Goal: Information Seeking & Learning: Learn about a topic

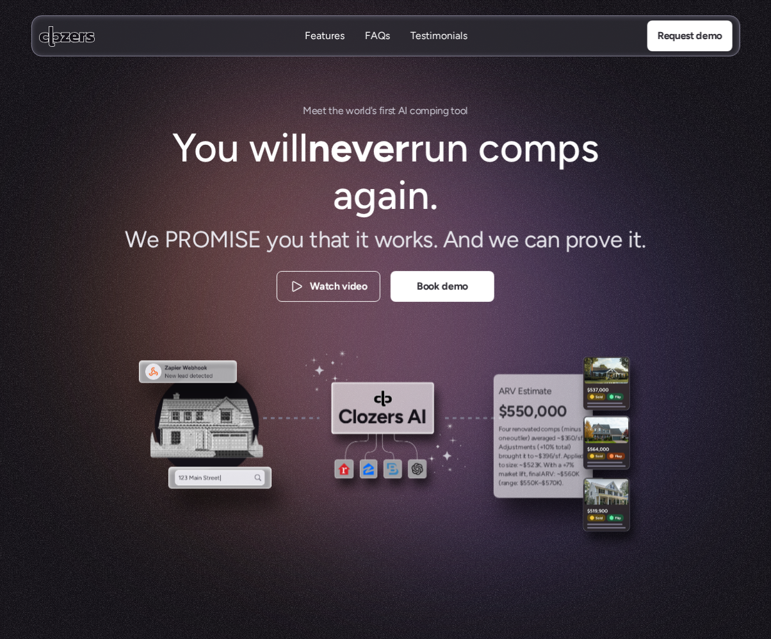
click at [335, 39] on p "Features" at bounding box center [324, 36] width 40 height 14
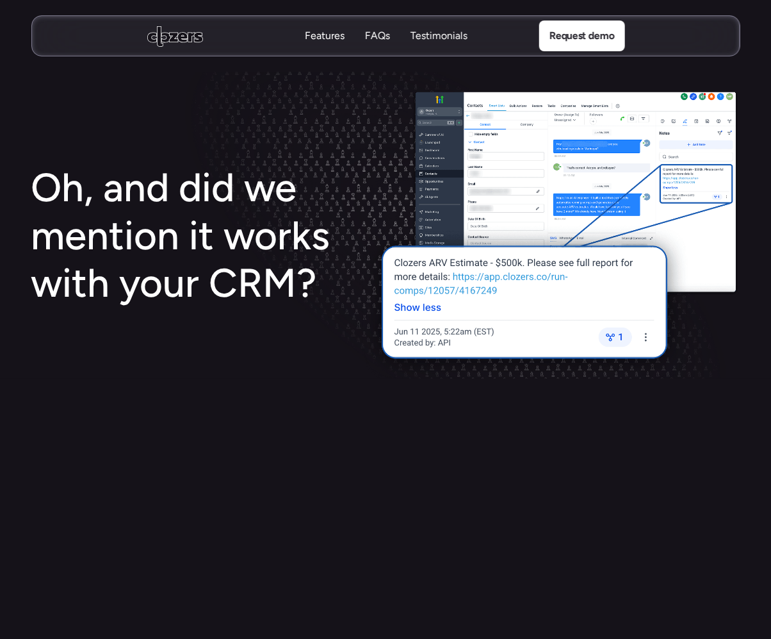
scroll to position [1707, 0]
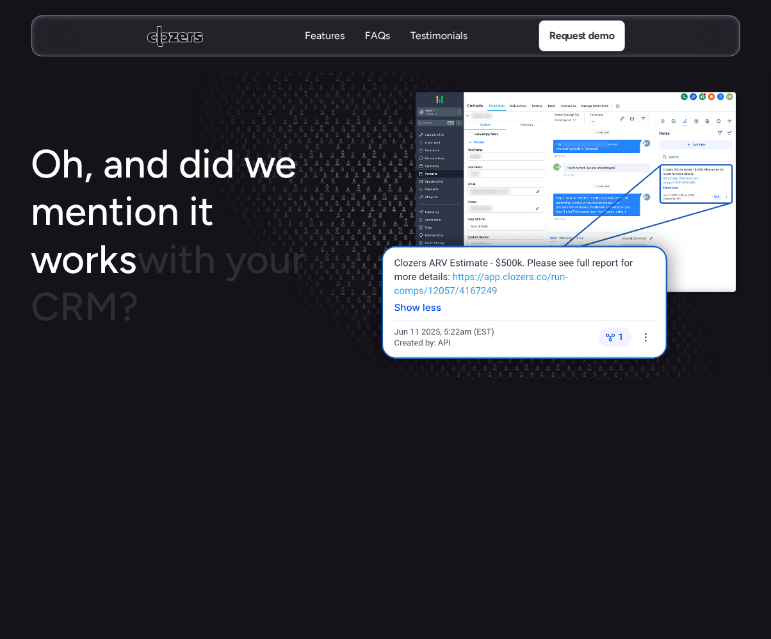
click at [442, 36] on p "Testimonials" at bounding box center [438, 36] width 57 height 14
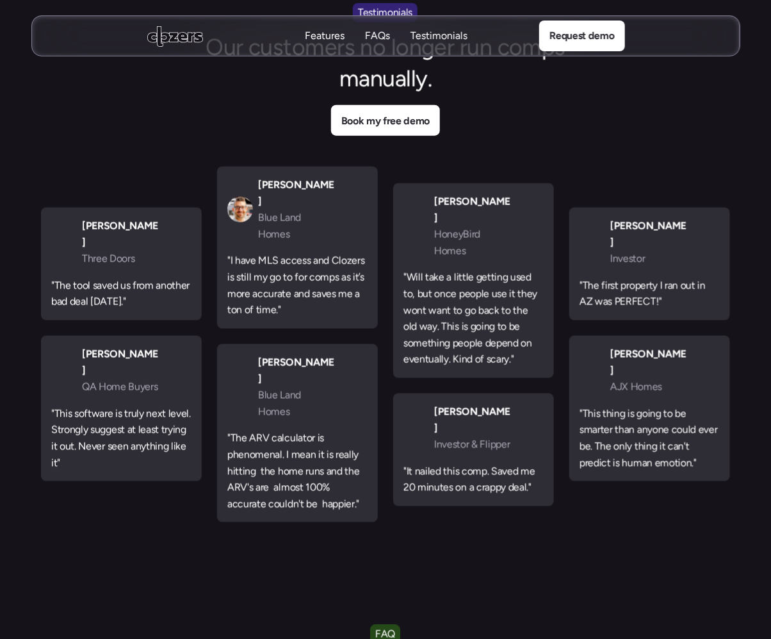
scroll to position [3938, 0]
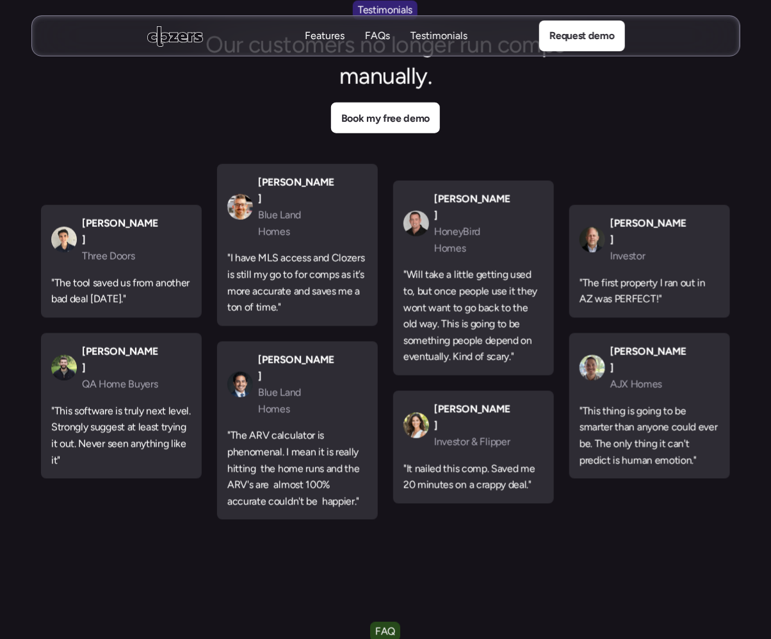
click at [186, 41] on use at bounding box center [175, 36] width 56 height 20
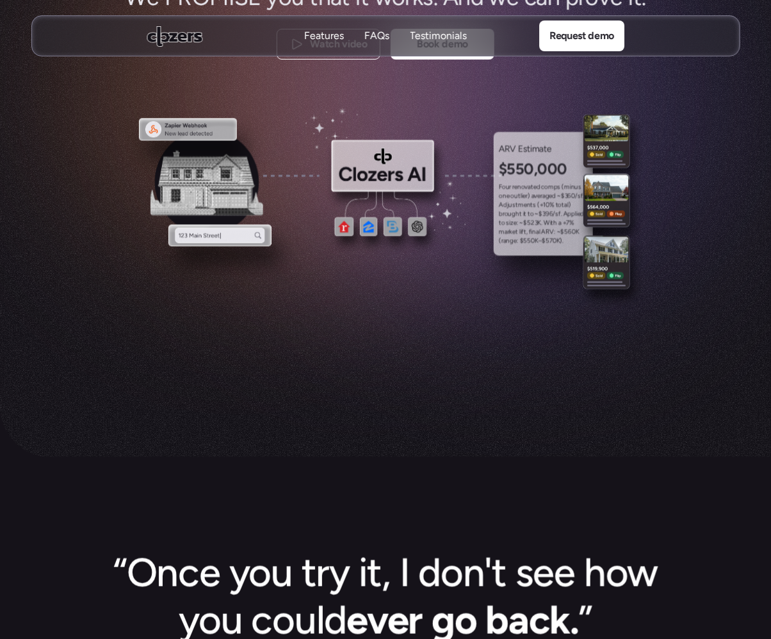
scroll to position [0, 0]
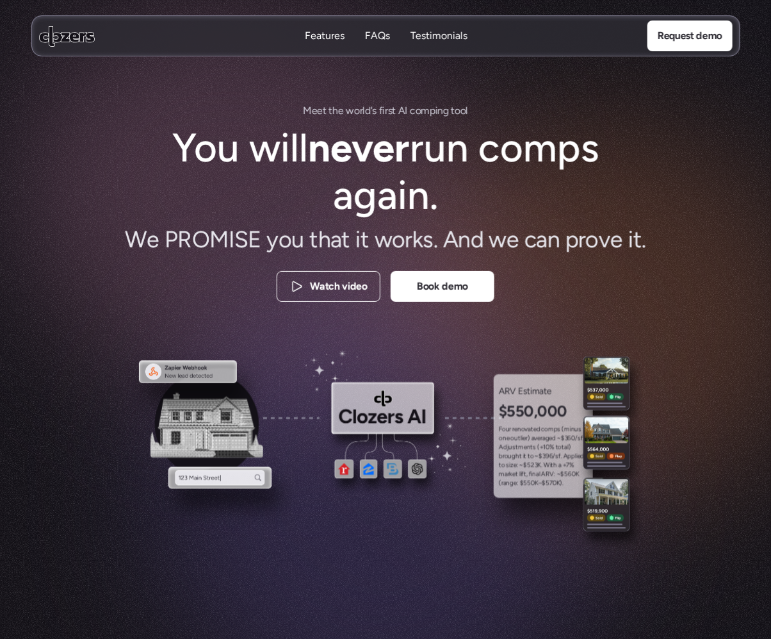
click at [451, 29] on div "Testimonials Testimonials" at bounding box center [438, 36] width 57 height 15
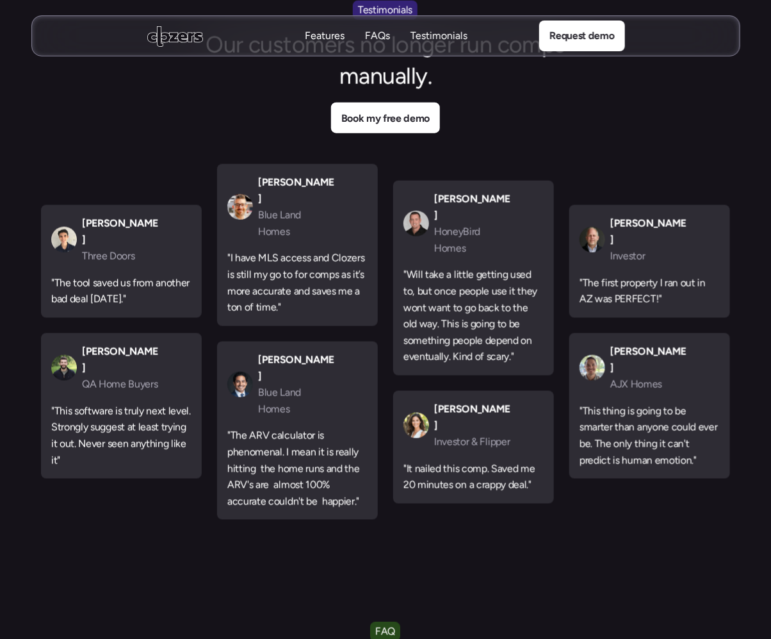
click at [381, 35] on p "FAQs" at bounding box center [376, 36] width 25 height 14
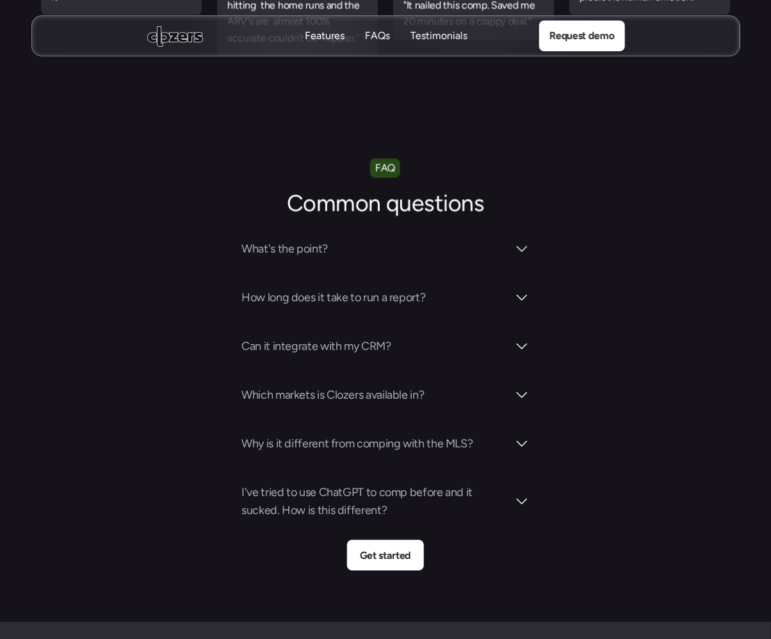
scroll to position [4494, 0]
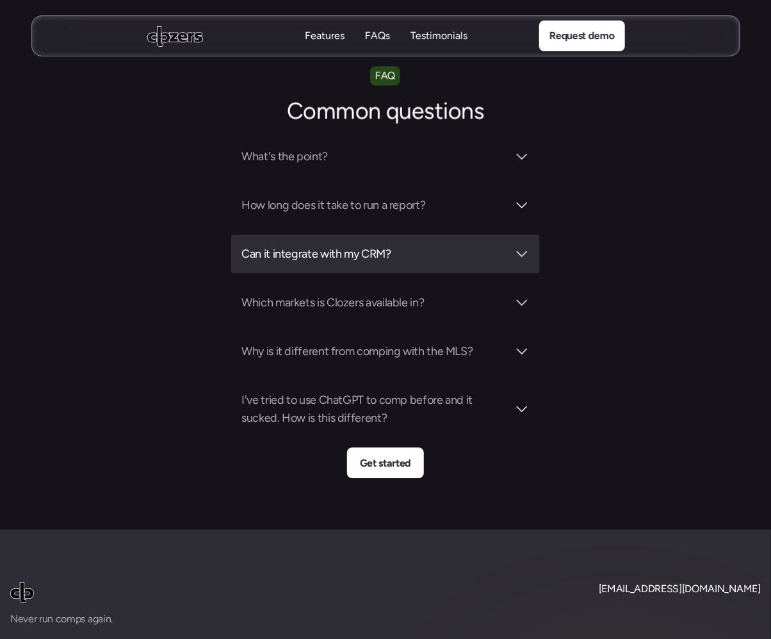
click at [530, 234] on div "Can it integrate with my CRM?" at bounding box center [385, 253] width 309 height 38
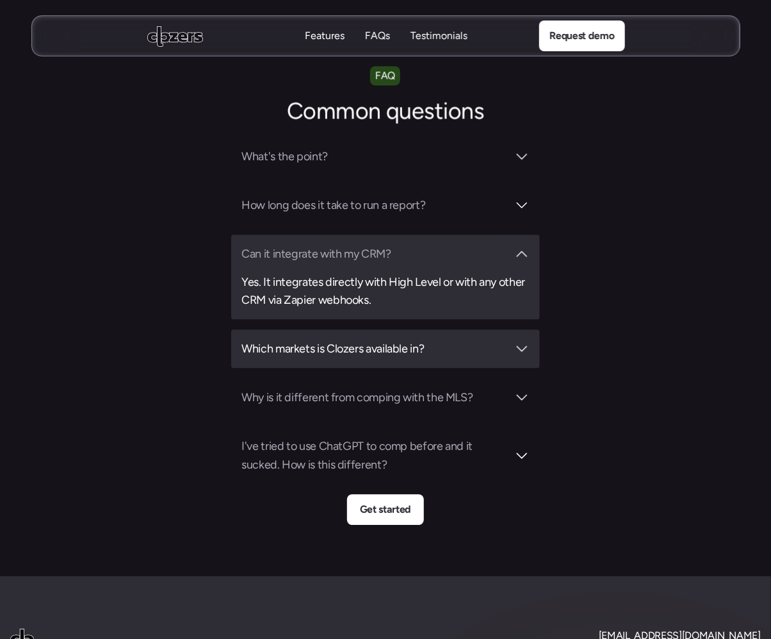
click at [520, 341] on div at bounding box center [521, 348] width 15 height 15
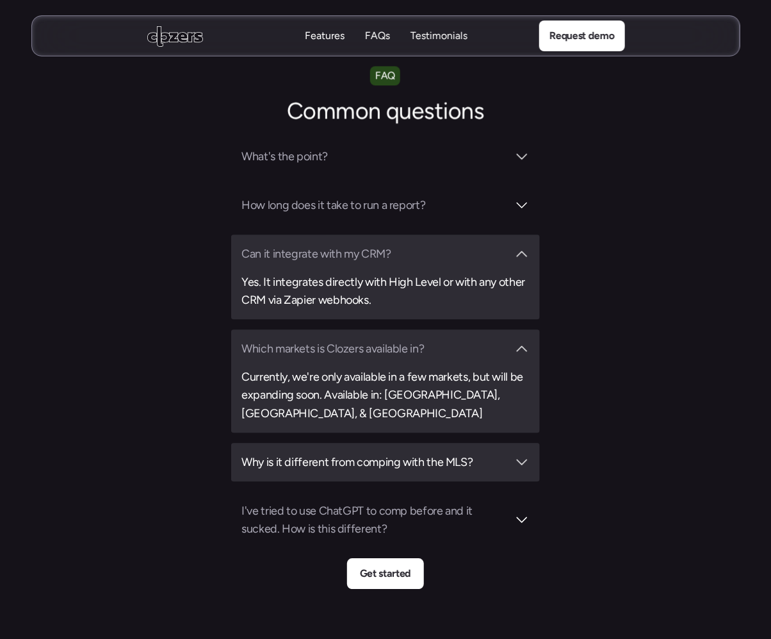
click at [526, 443] on div "Why is it different from comping with the MLS?" at bounding box center [385, 462] width 309 height 38
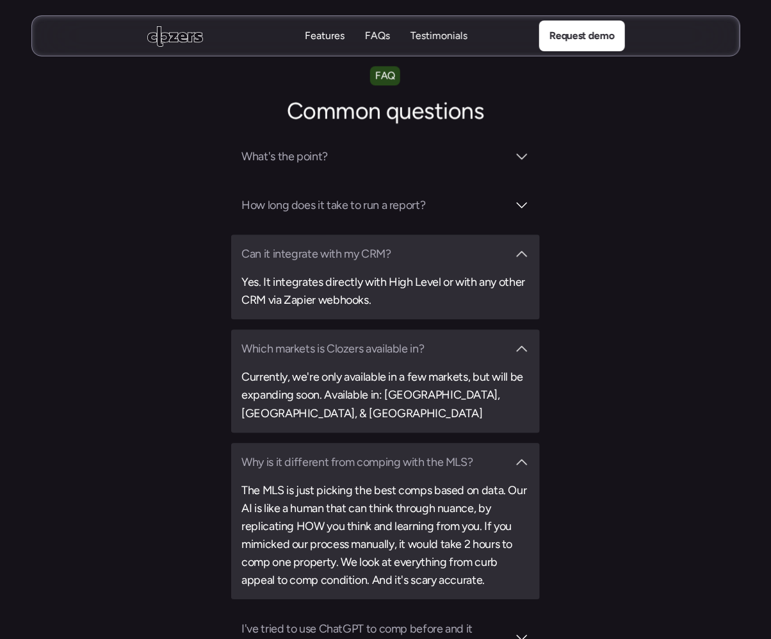
click at [667, 359] on section "FAQ Common questions What's the point? How long does it take to run a report? C…" at bounding box center [385, 386] width 771 height 641
